Goal: Task Accomplishment & Management: Manage account settings

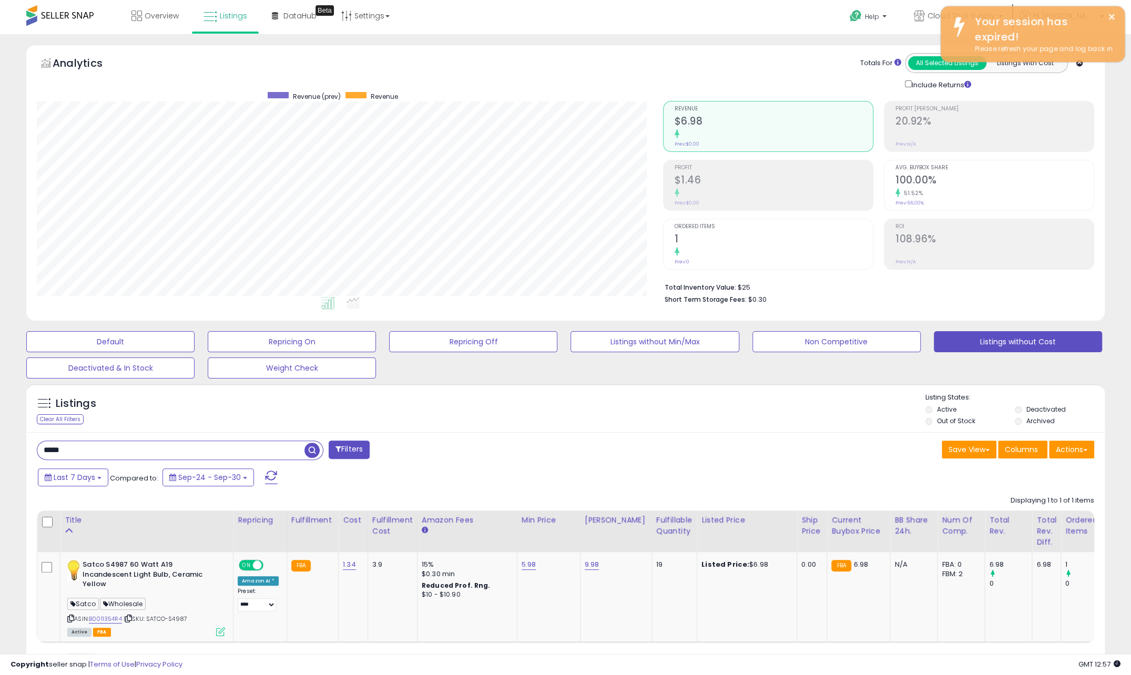
scroll to position [216, 626]
